Goal: Task Accomplishment & Management: Use online tool/utility

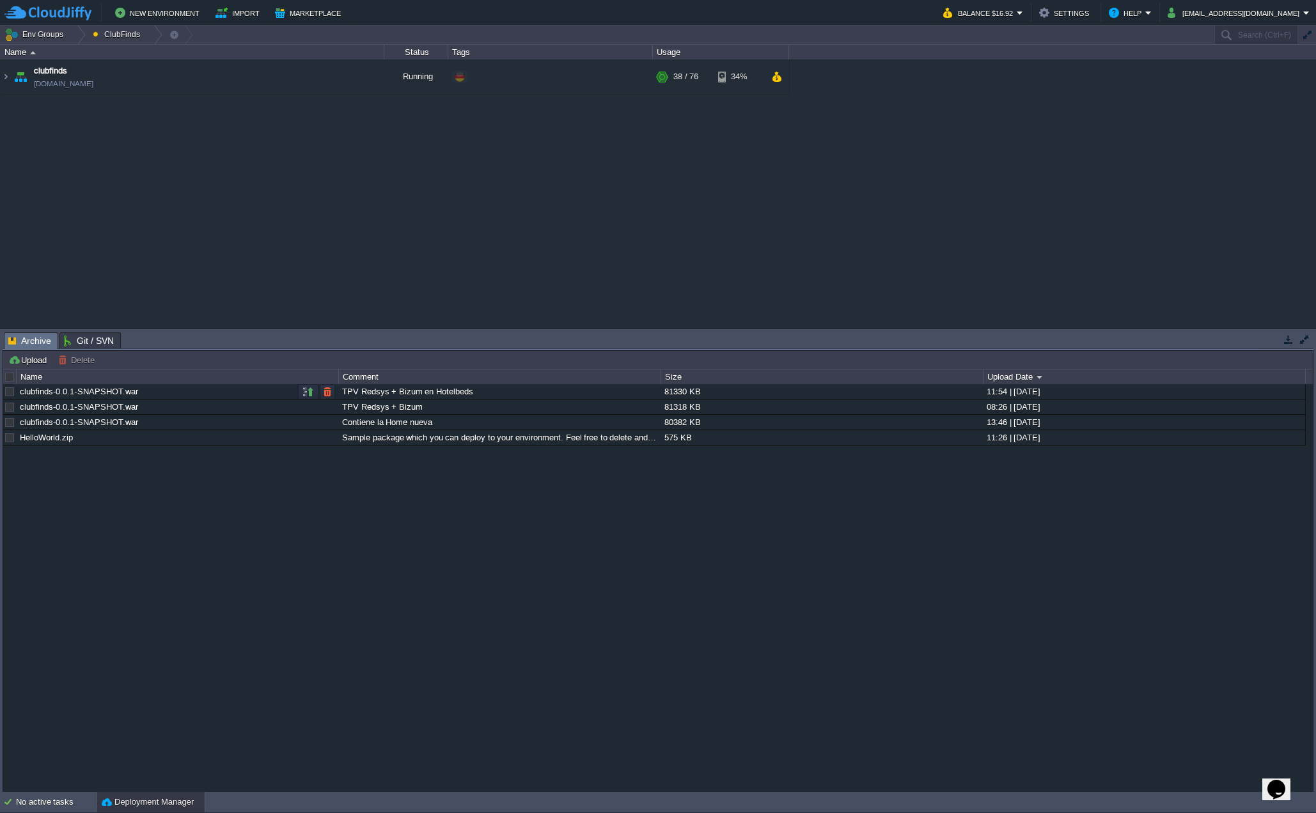
click at [442, 396] on div "TPV Redsys + Bizum en Hotelbeds" at bounding box center [499, 391] width 321 height 15
click at [325, 392] on button "button" at bounding box center [328, 392] width 12 height 12
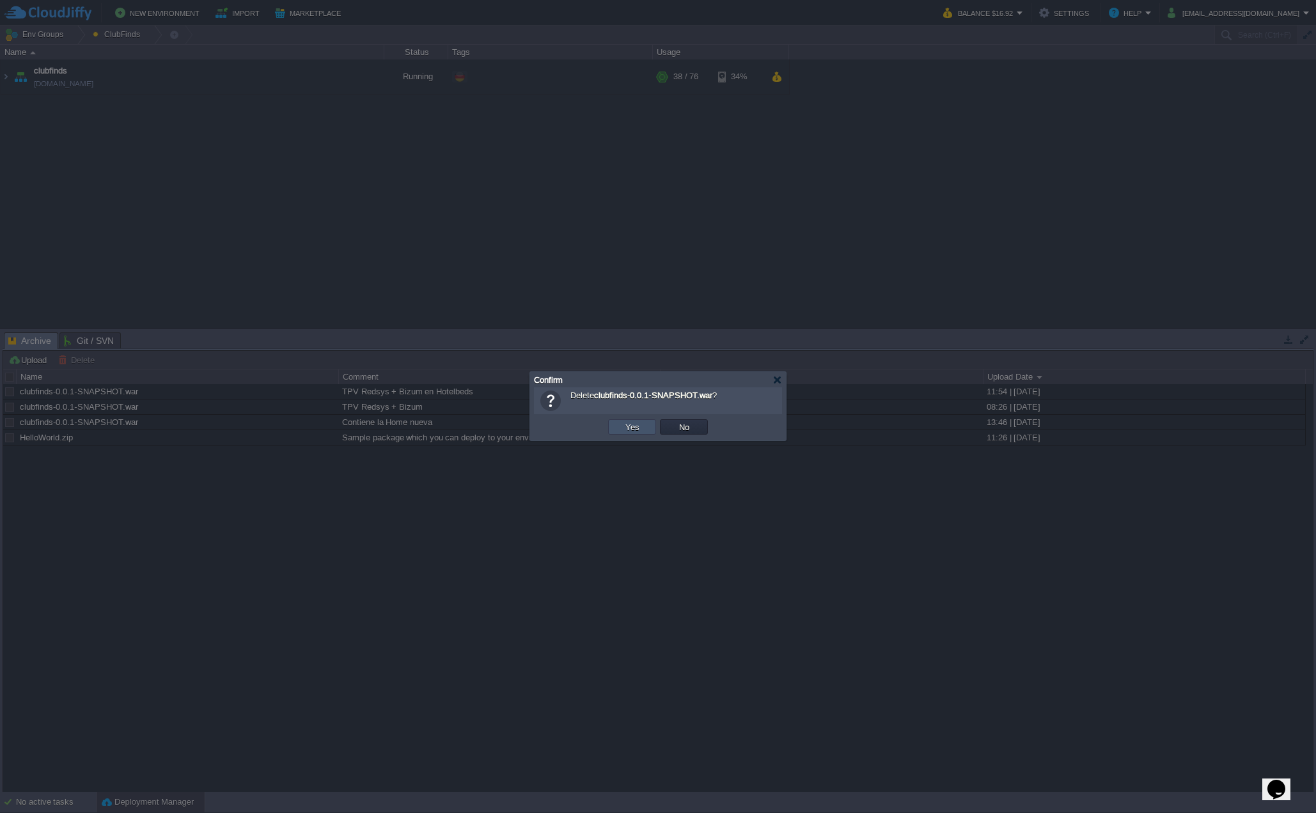
click at [625, 427] on button "Yes" at bounding box center [633, 427] width 22 height 12
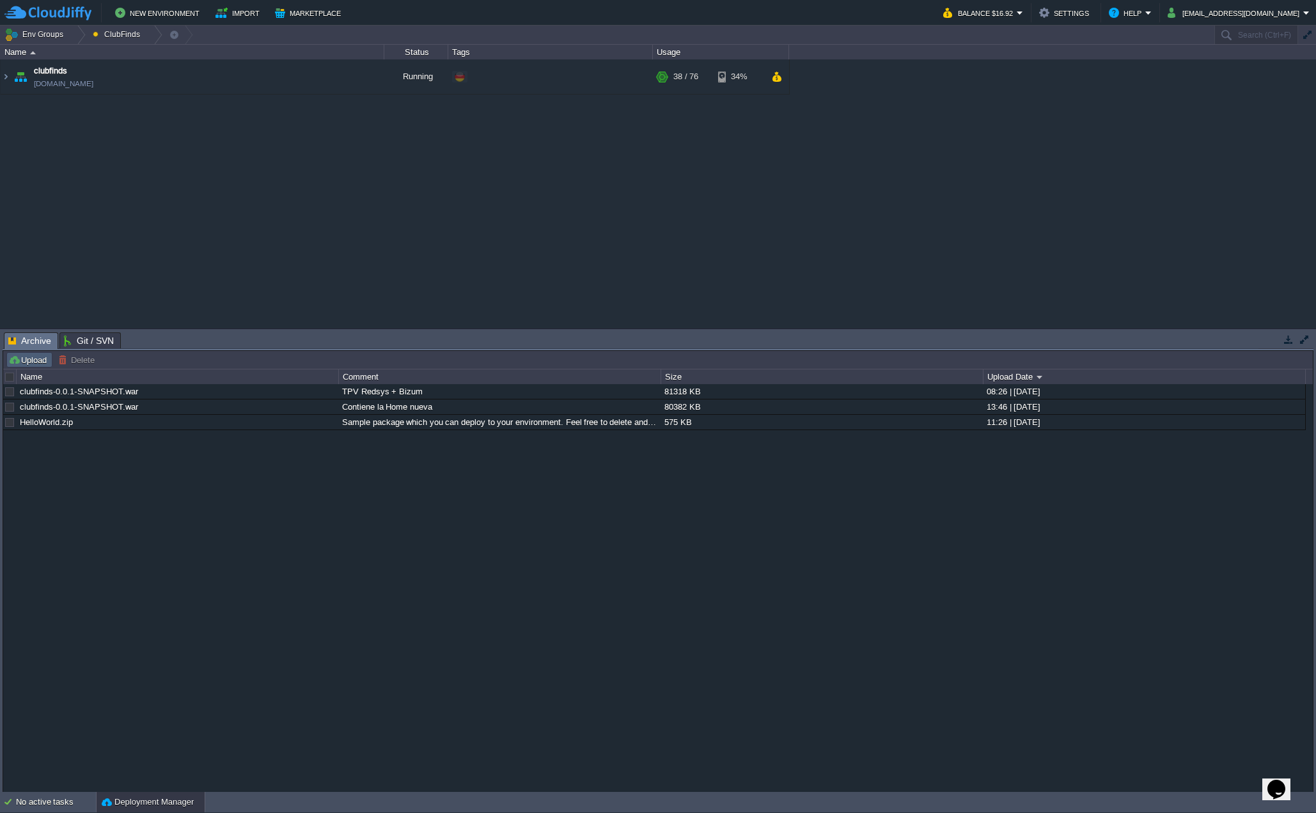
click at [28, 358] on button "Upload" at bounding box center [29, 360] width 42 height 12
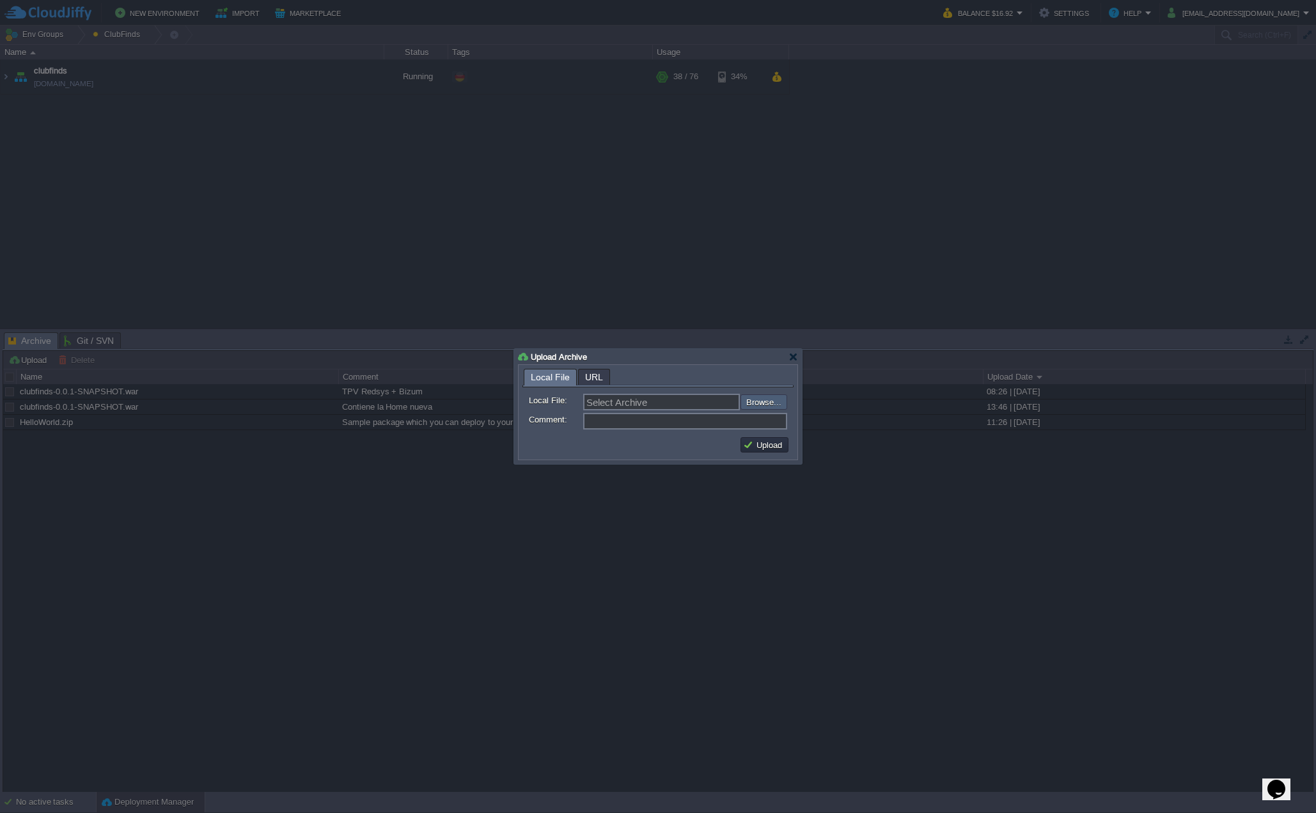
click at [744, 399] on input "file" at bounding box center [706, 402] width 162 height 15
type input "C:\fakepath\clubfinds-0.0.1-SNAPSHOT.war"
type input "clubfinds-0.0.1-SNAPSHOT.war"
click at [615, 419] on input "Comment:" at bounding box center [685, 421] width 204 height 17
type input "TPV Redsys + Bizum en Hotelbeds"
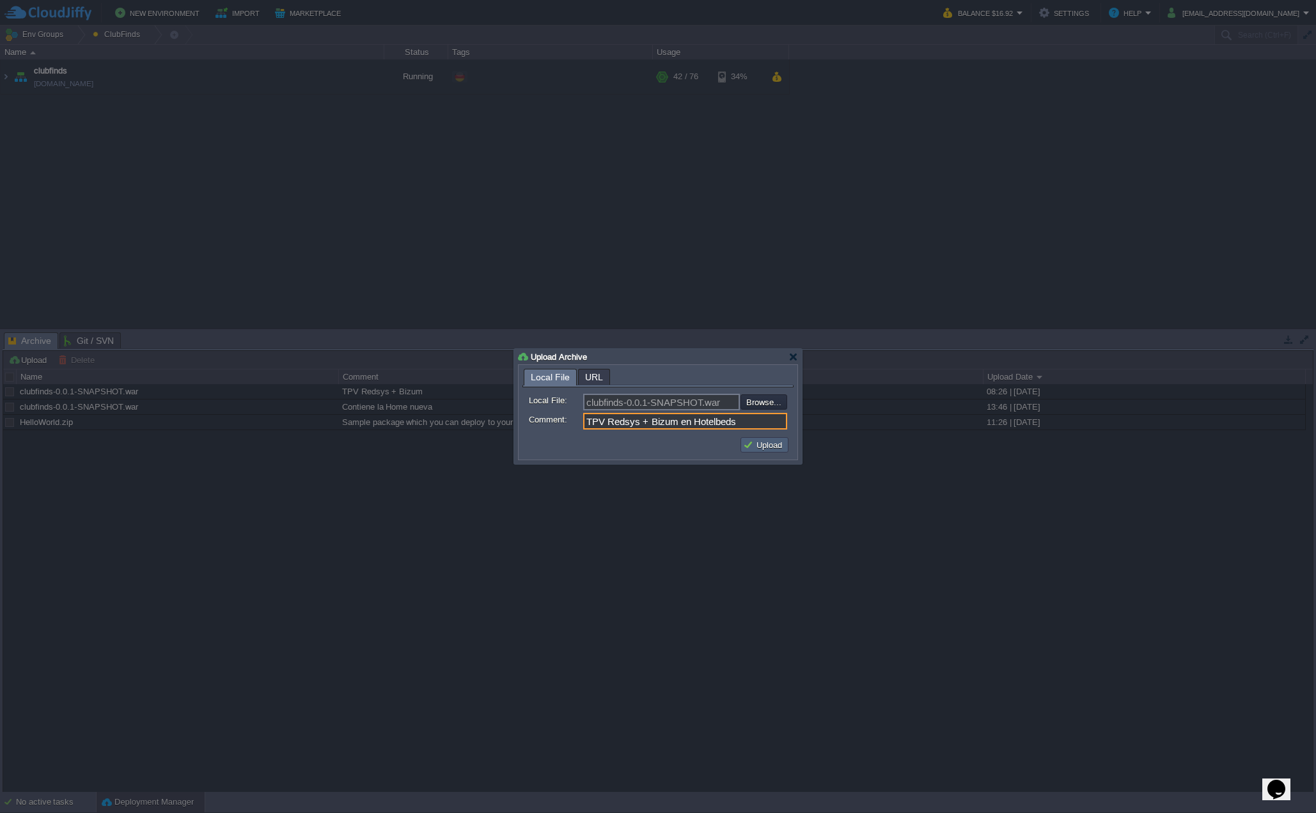
click at [760, 439] on button "Upload" at bounding box center [764, 445] width 43 height 12
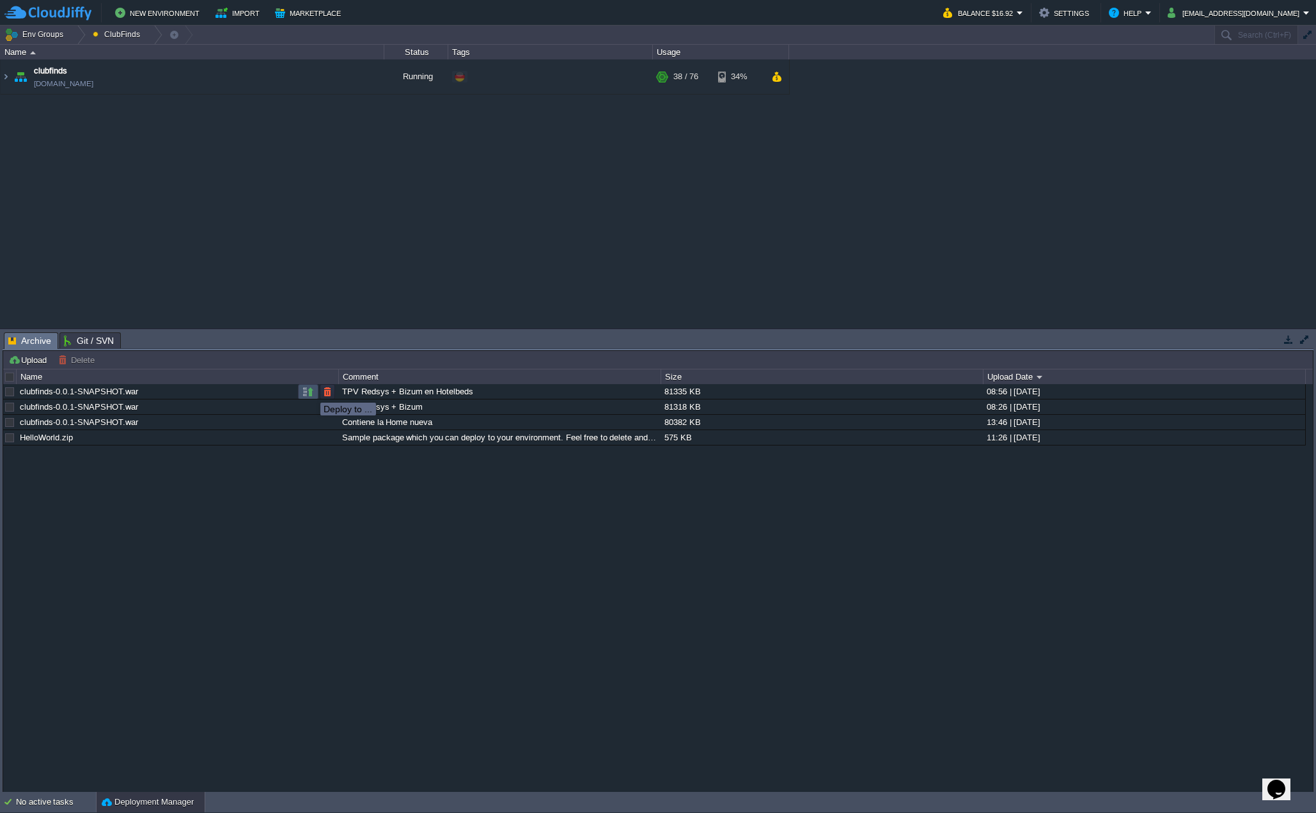
click at [308, 391] on button "button" at bounding box center [308, 392] width 12 height 12
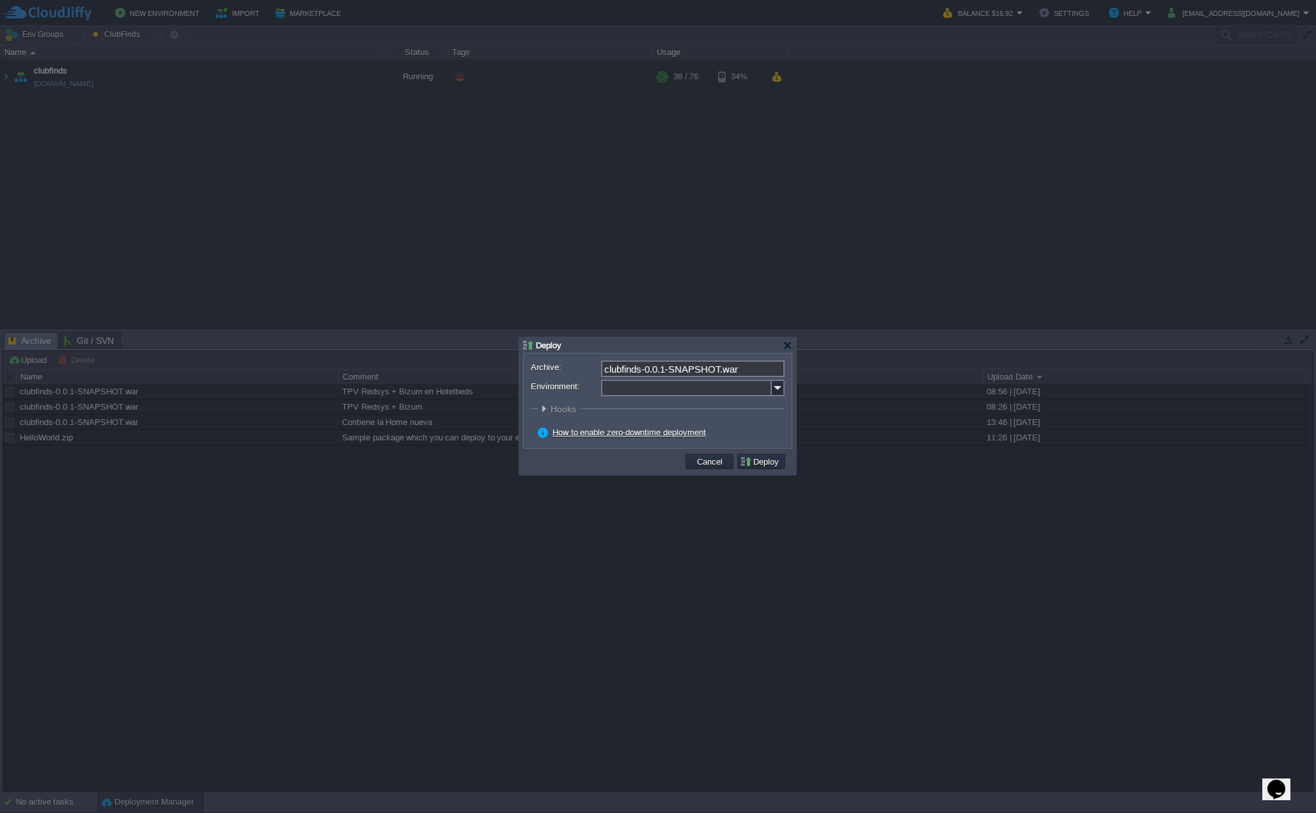
click at [785, 387] on div "Archive: clubfinds-0.0.1-SNAPSHOT.war Environment: : ROOT Hooks Pre Build Post …" at bounding box center [658, 401] width 268 height 95
click at [775, 391] on img at bounding box center [778, 388] width 13 height 17
click at [715, 416] on div "clubfinds" at bounding box center [691, 407] width 182 height 19
click at [715, 422] on div "Application Servers Tomcat 9.0.109" at bounding box center [691, 430] width 182 height 24
type input "Application Servers (clubfinds)"
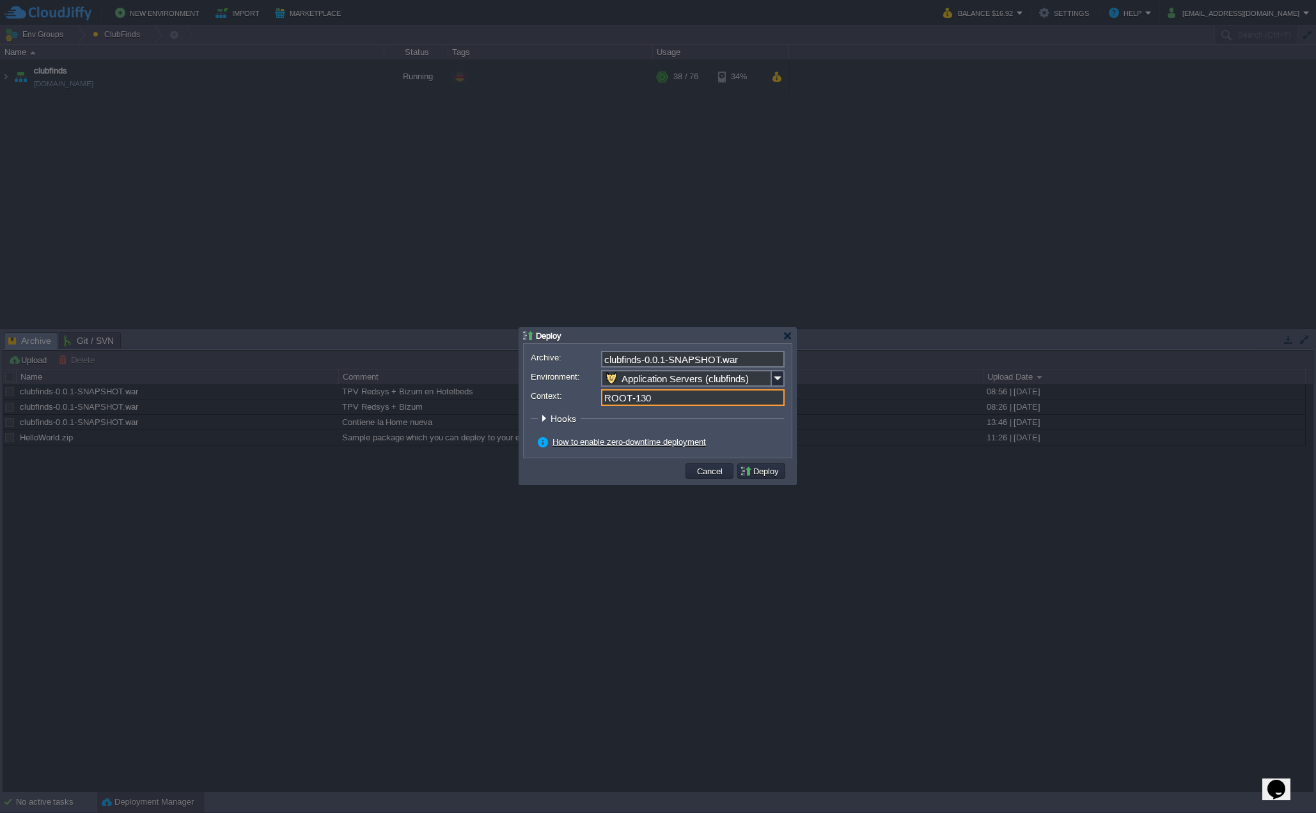
click at [693, 400] on input "ROOT-130" at bounding box center [693, 397] width 184 height 17
type input "ROOT"
click at [764, 471] on button "Deploy" at bounding box center [761, 472] width 43 height 12
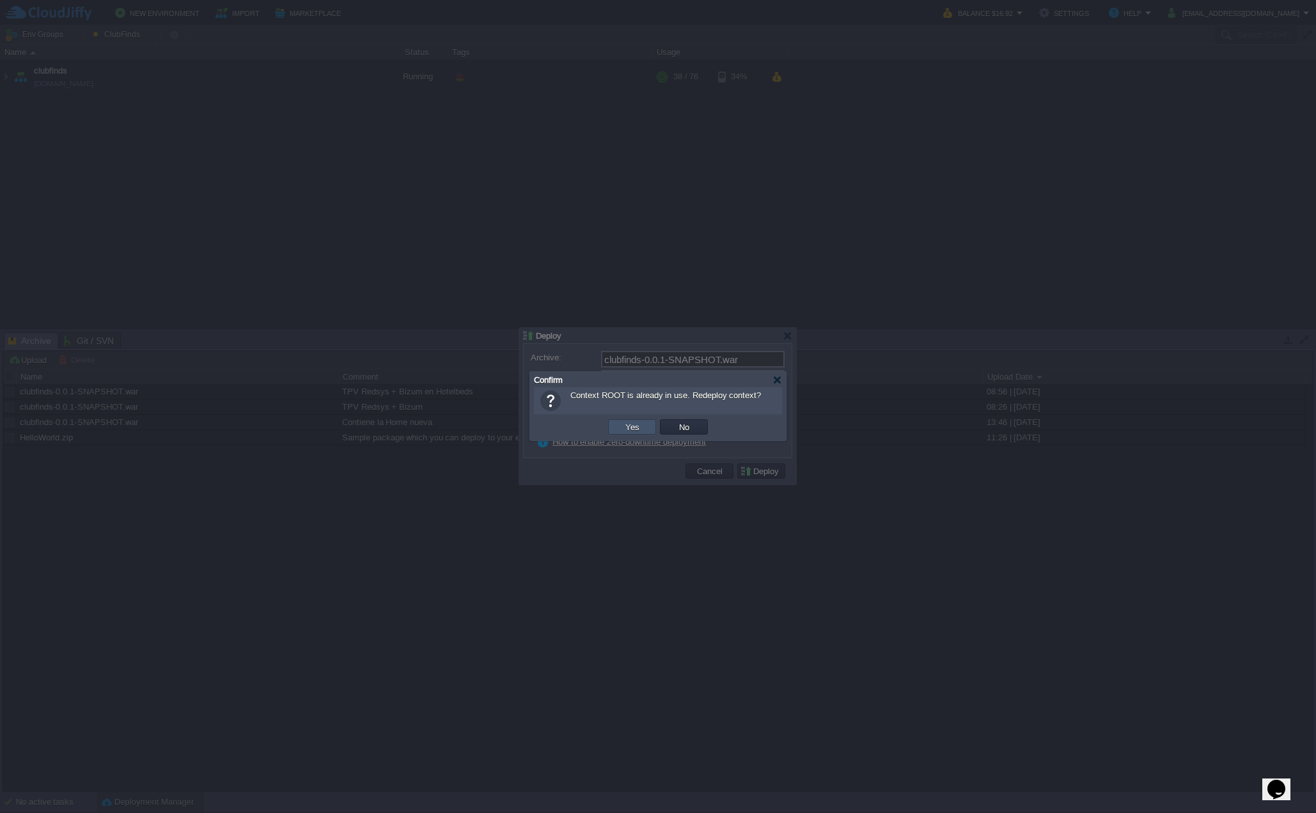
click at [636, 430] on button "Yes" at bounding box center [633, 427] width 22 height 12
